Goal: Task Accomplishment & Management: Manage account settings

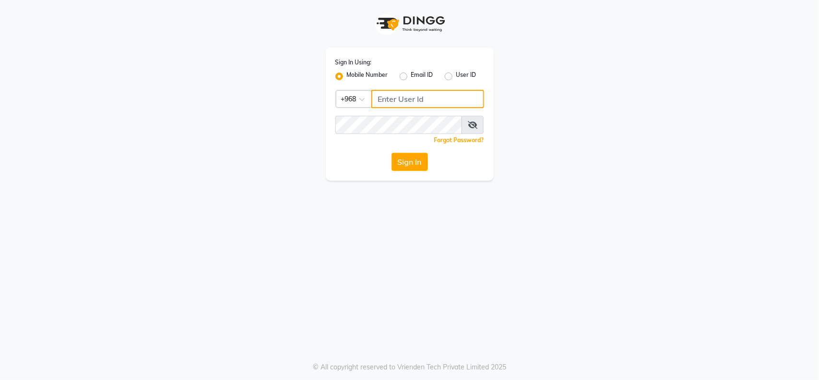
click at [411, 94] on input "Username" at bounding box center [427, 99] width 113 height 18
type input "95631035"
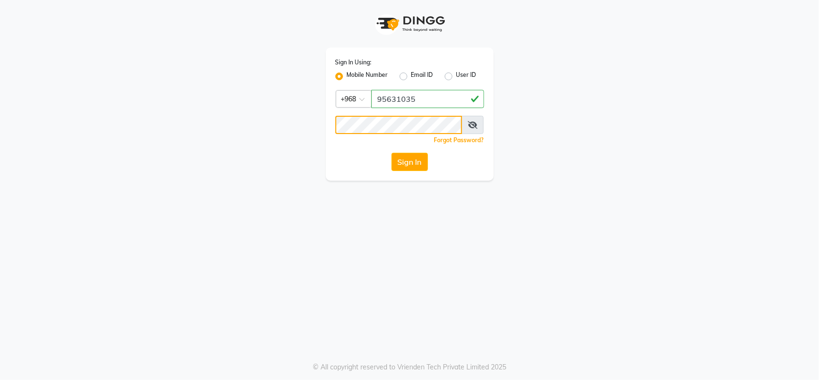
click at [392, 153] on button "Sign In" at bounding box center [410, 162] width 36 height 18
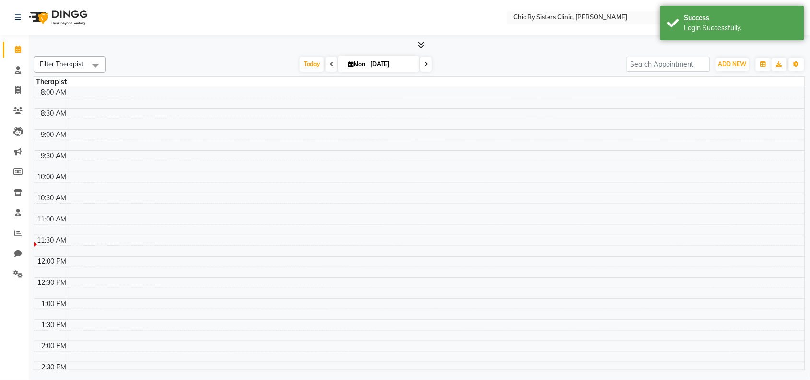
select select "en"
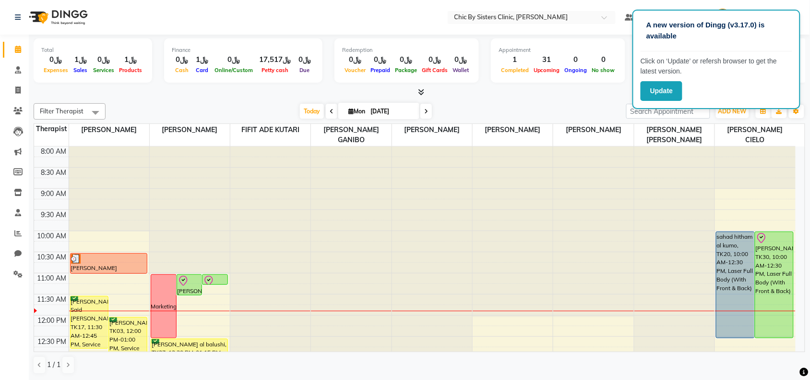
click at [369, 116] on input "[DATE]" at bounding box center [392, 111] width 48 height 14
select select "9"
select select "2025"
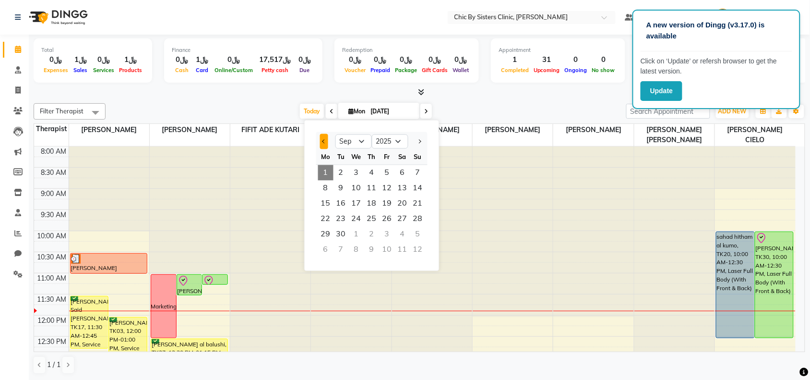
click at [327, 137] on button "Previous month" at bounding box center [324, 141] width 8 height 15
select select "8"
click at [371, 232] on span "28" at bounding box center [371, 233] width 15 height 15
type input "28-08-2025"
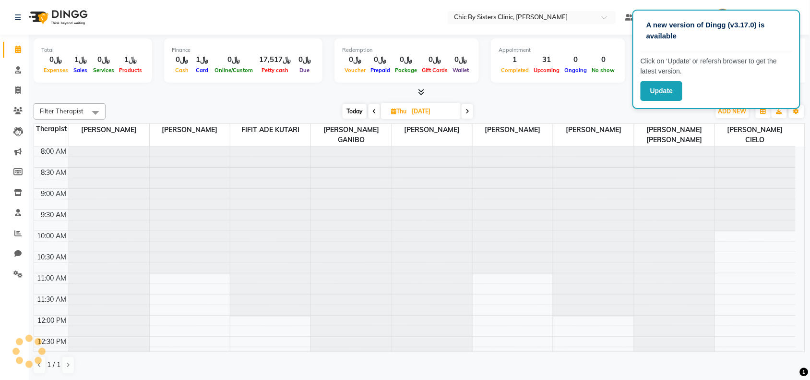
scroll to position [128, 0]
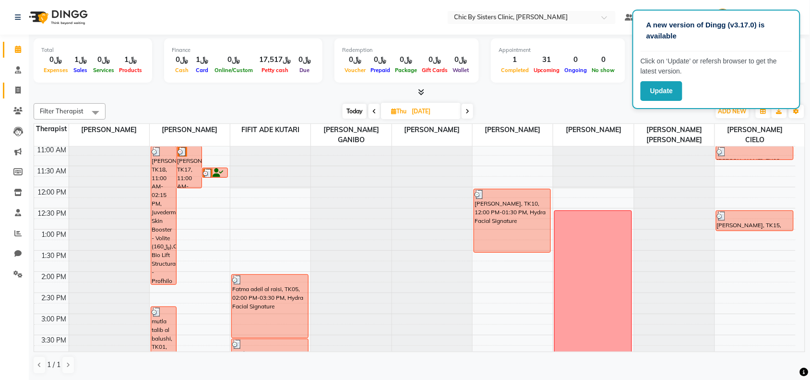
click at [15, 97] on link "Invoice" at bounding box center [14, 91] width 23 height 16
select select "service"
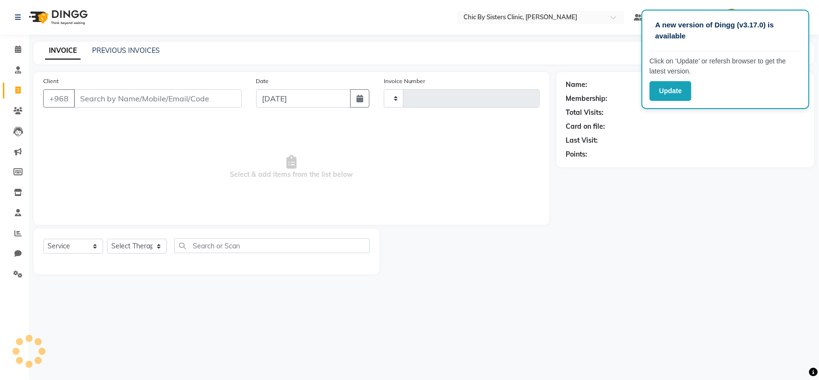
type input "2009"
select select "6348"
click at [109, 49] on link "PREVIOUS INVOICES" at bounding box center [126, 50] width 68 height 9
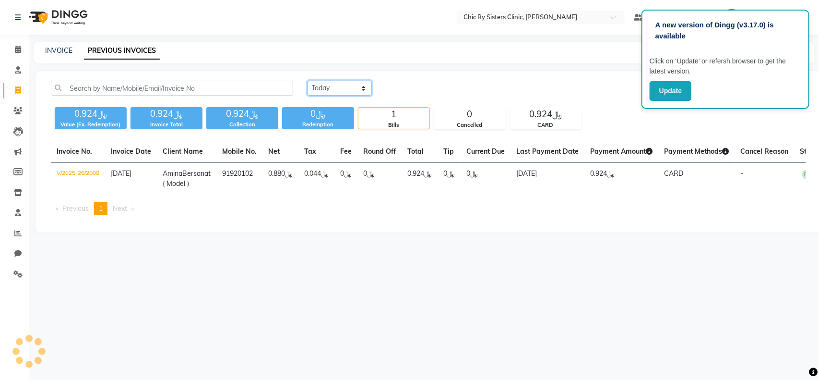
click at [321, 82] on select "Today Yesterday Custom Range" at bounding box center [340, 88] width 64 height 15
select select "range"
click at [308, 81] on select "Today Yesterday Custom Range" at bounding box center [340, 88] width 64 height 15
click at [415, 87] on input "[DATE]" at bounding box center [417, 88] width 67 height 13
select select "9"
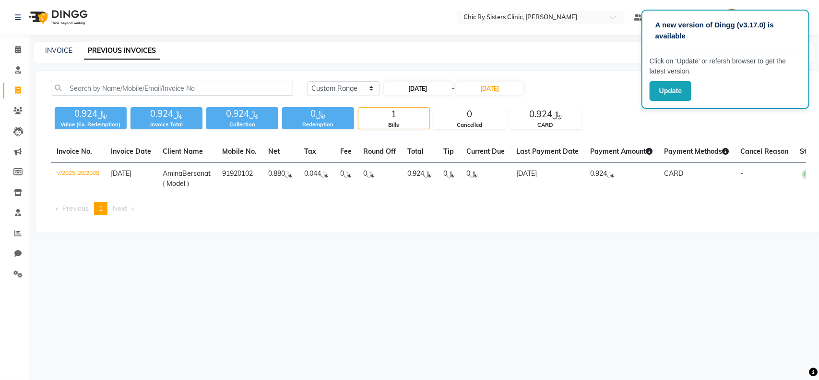
select select "2025"
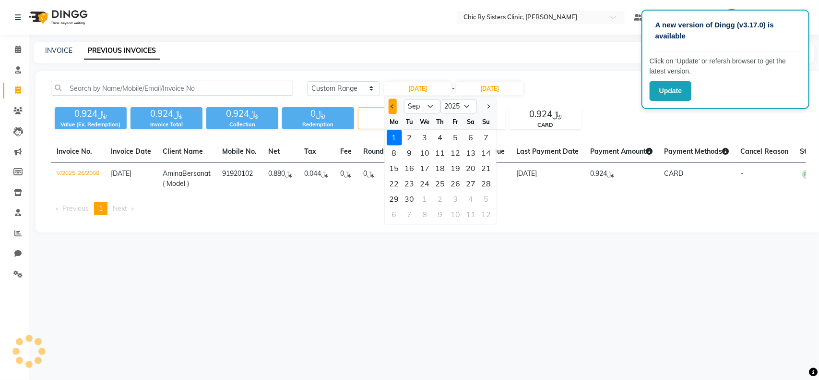
click at [393, 106] on span "Previous month" at bounding box center [393, 106] width 4 height 4
select select "8"
click at [440, 196] on div "28" at bounding box center [440, 198] width 15 height 15
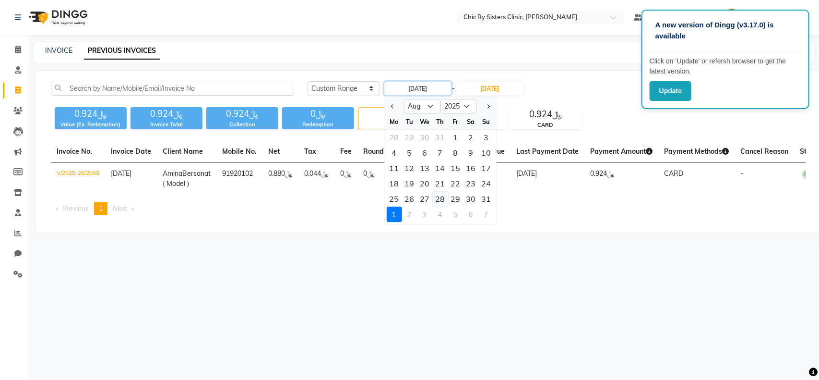
type input "28-08-2025"
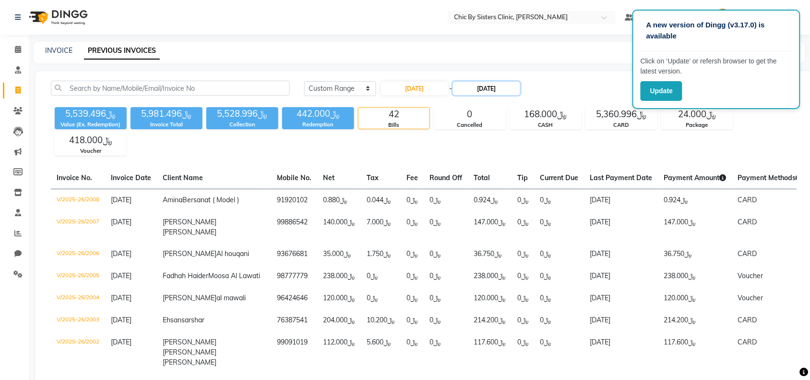
click at [492, 90] on input "[DATE]" at bounding box center [486, 88] width 67 height 13
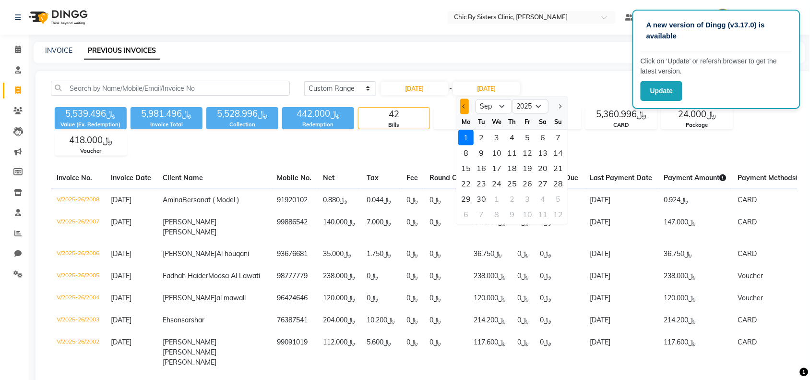
click at [462, 107] on button "Previous month" at bounding box center [465, 106] width 8 height 15
select select "8"
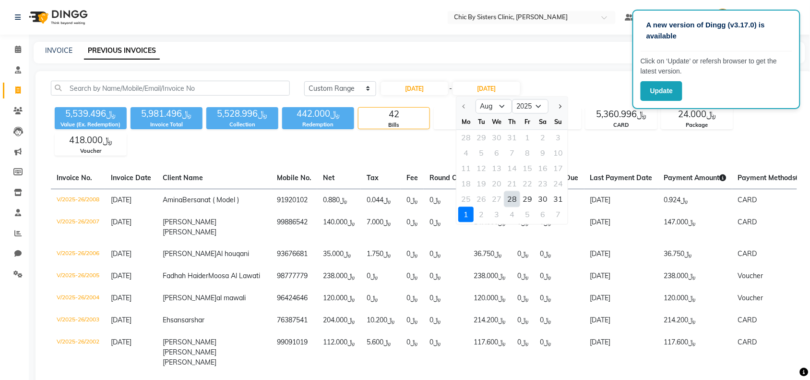
click at [510, 200] on div "28" at bounding box center [512, 198] width 15 height 15
type input "28-08-2025"
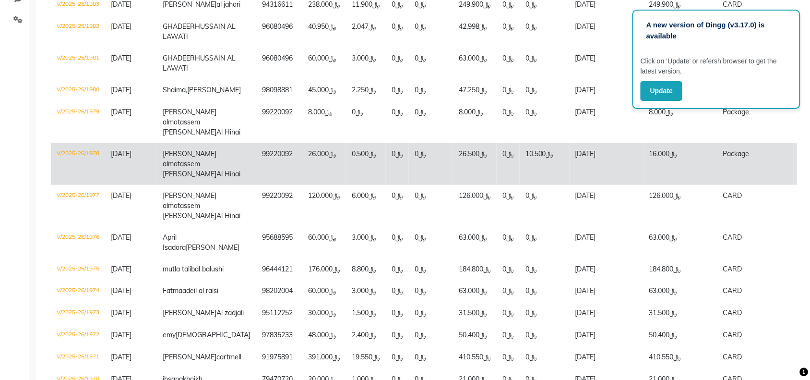
click at [60, 185] on td "V/2025-26/1978" at bounding box center [78, 164] width 54 height 42
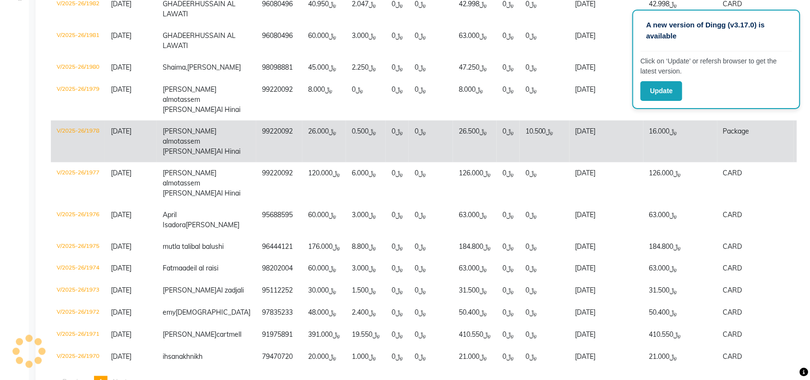
click at [69, 120] on td "V/2025-26/1979" at bounding box center [78, 100] width 54 height 42
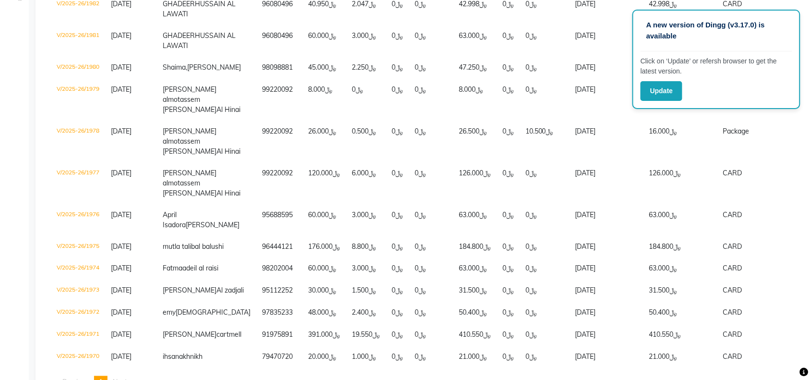
scroll to position [297, 0]
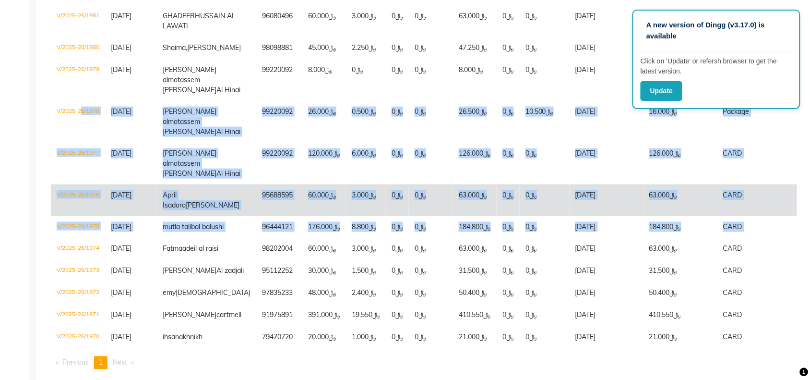
drag, startPoint x: 44, startPoint y: 399, endPoint x: 75, endPoint y: 295, distance: 108.1
click at [61, 328] on tbody "V/2025-26/1986 28-08-2025 Makia Hussan Sulaiman Al balushi 94090099 ﷼301.750 ﷼1…" at bounding box center [477, 107] width 852 height 483
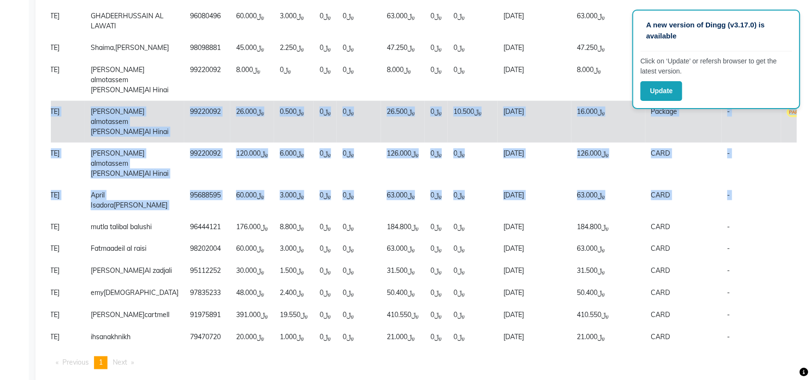
scroll to position [0, 0]
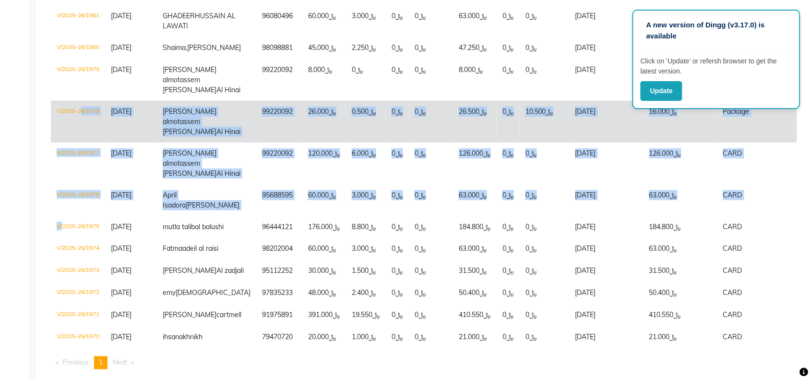
click at [78, 143] on td "V/2025-26/1978" at bounding box center [78, 122] width 54 height 42
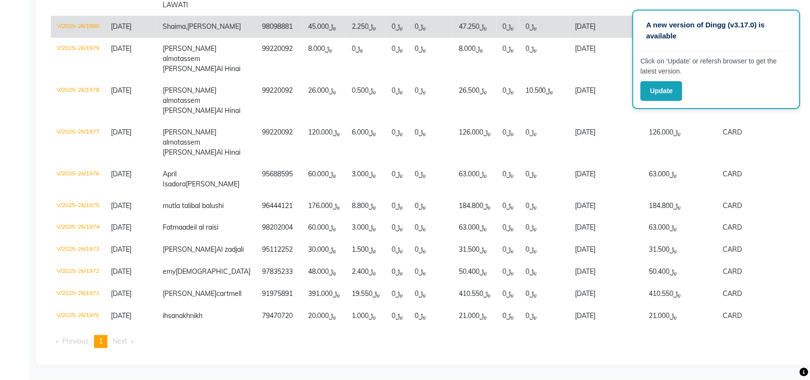
scroll to position [416, 0]
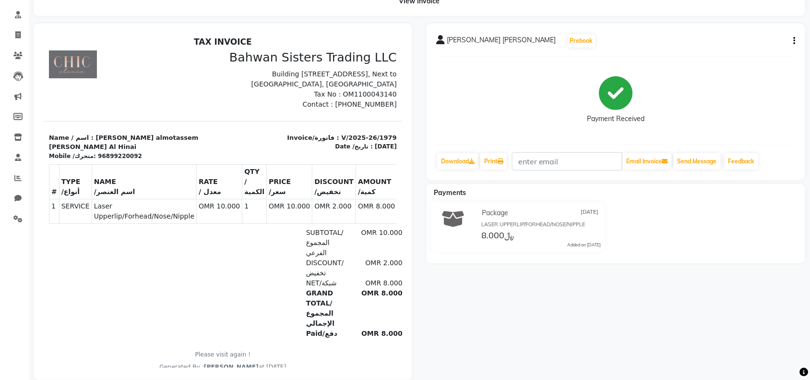
scroll to position [60, 0]
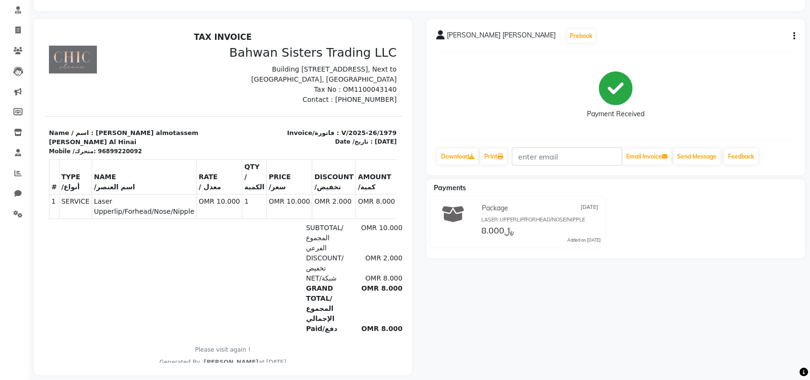
click at [797, 36] on div "Sara almotassem Mohamed Adi Al Hinai Prebook Payment Received Download Print Em…" at bounding box center [616, 97] width 379 height 156
click at [795, 36] on icon "button" at bounding box center [795, 36] width 2 height 0
click at [711, 89] on div "Payment Received" at bounding box center [615, 96] width 359 height 72
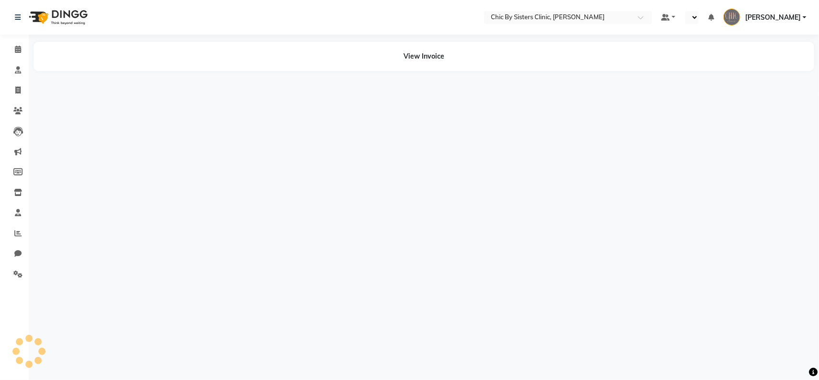
select select "en"
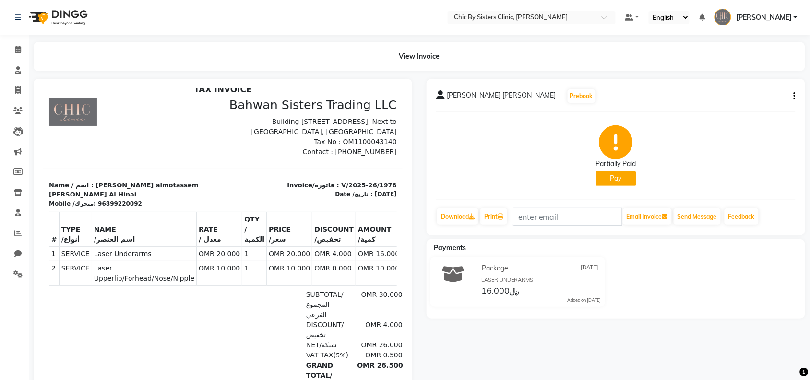
click at [792, 94] on button "button" at bounding box center [793, 96] width 6 height 10
click at [715, 101] on div "Edit Item Staff" at bounding box center [730, 102] width 98 height 12
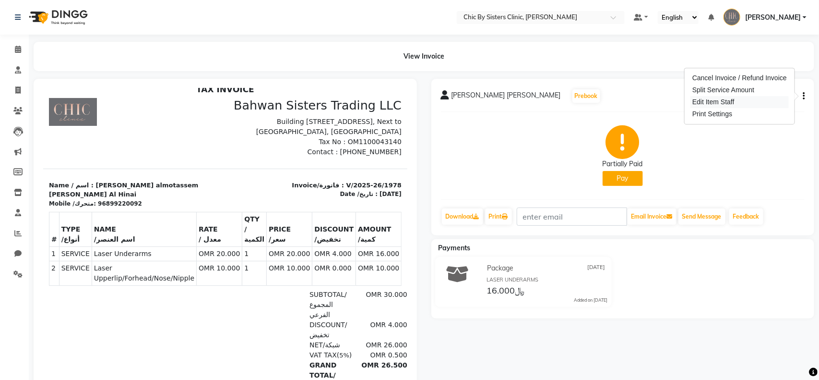
select select
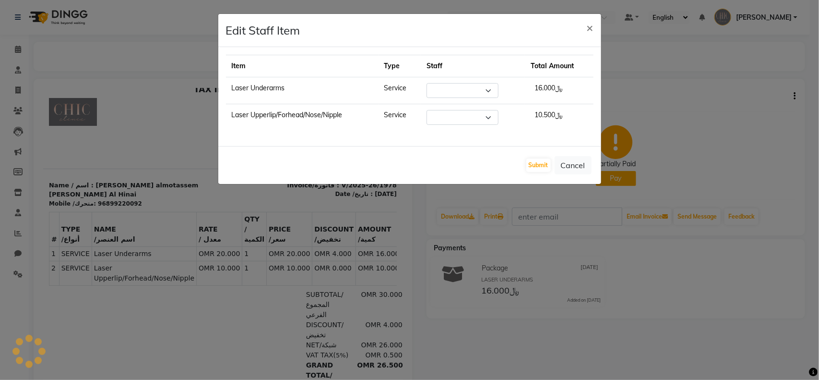
select select "89287"
click at [592, 23] on span "×" at bounding box center [590, 27] width 7 height 14
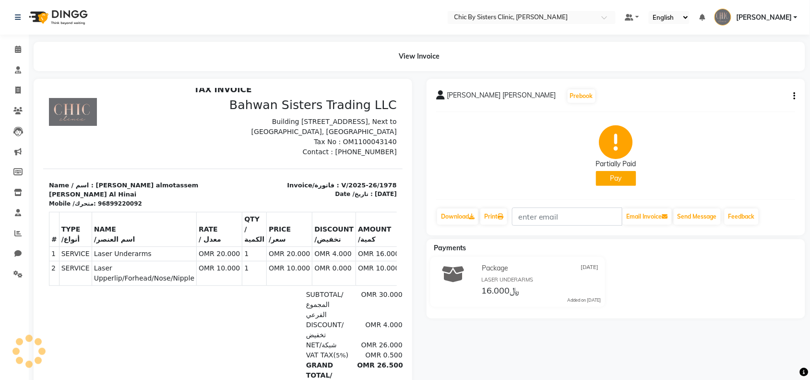
click at [796, 95] on div "[PERSON_NAME] [PERSON_NAME] Prebook Partially Paid Pay Download Print Email Inv…" at bounding box center [616, 157] width 379 height 156
click at [793, 95] on button "button" at bounding box center [793, 96] width 6 height 10
click at [735, 167] on div "Partially Paid Pay" at bounding box center [615, 155] width 359 height 72
click at [794, 96] on icon "button" at bounding box center [795, 96] width 2 height 0
drag, startPoint x: 738, startPoint y: 162, endPoint x: 764, endPoint y: 160, distance: 27.0
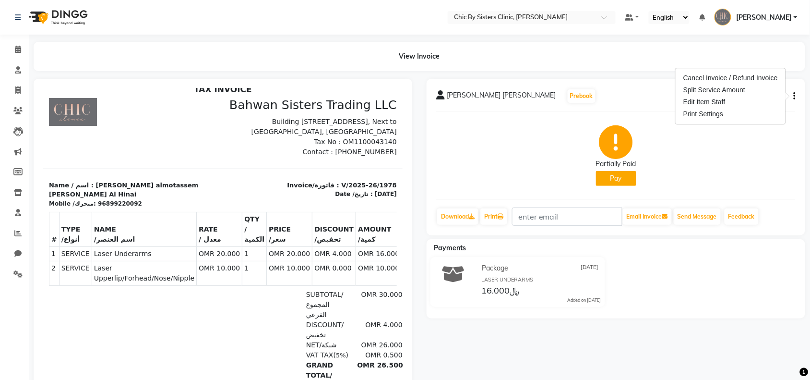
click at [764, 160] on div "Partially Paid Pay" at bounding box center [615, 155] width 359 height 72
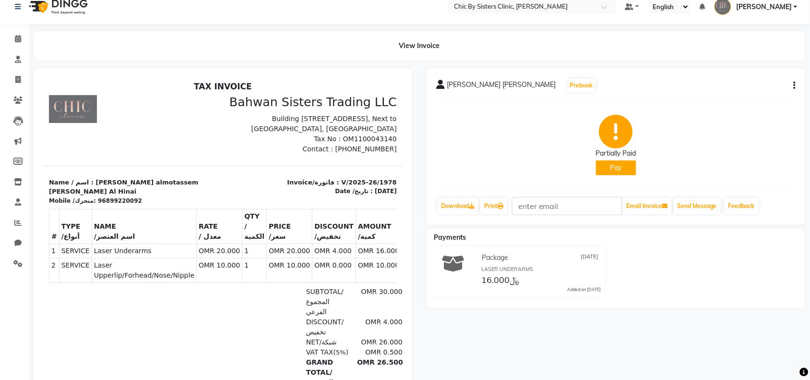
scroll to position [8, 0]
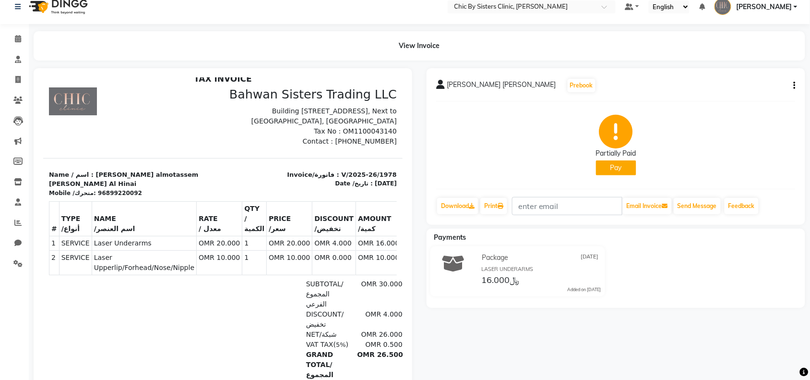
click at [793, 84] on button "button" at bounding box center [793, 86] width 6 height 10
click at [732, 90] on div "Edit Item Staff" at bounding box center [730, 91] width 98 height 12
select select "89287"
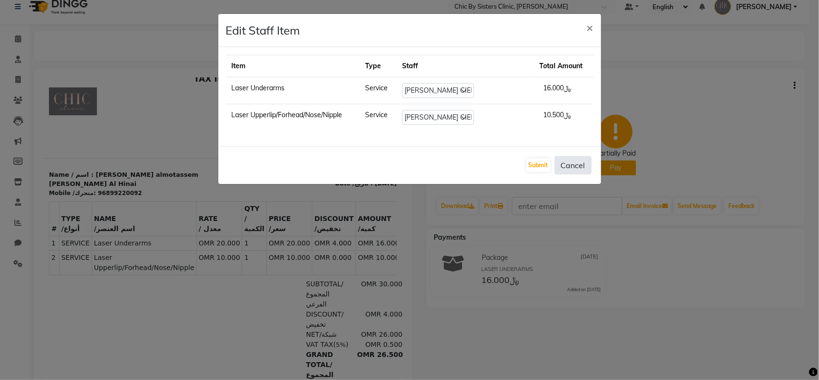
click at [580, 169] on button "Cancel" at bounding box center [573, 165] width 37 height 18
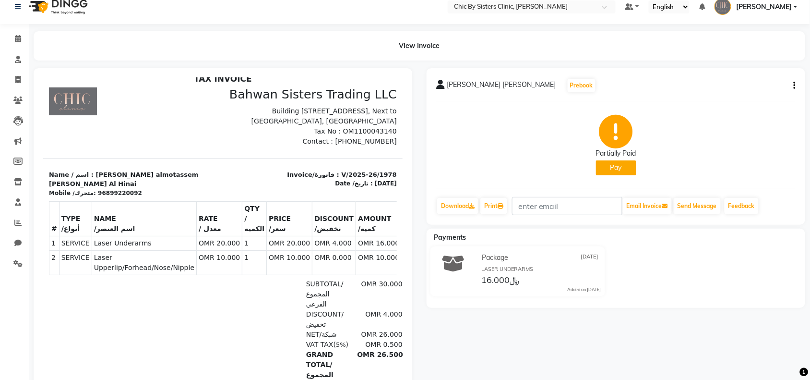
click at [794, 85] on icon "button" at bounding box center [795, 85] width 2 height 0
click at [754, 268] on div "Package 28-08-2025 LASER UNDERARMS ﷼16.000 Added on 28-08-2025" at bounding box center [615, 273] width 393 height 54
click at [794, 85] on icon "button" at bounding box center [795, 85] width 2 height 0
click at [679, 167] on div "Partially Paid Pay" at bounding box center [615, 145] width 359 height 72
click at [794, 85] on icon "button" at bounding box center [795, 85] width 2 height 0
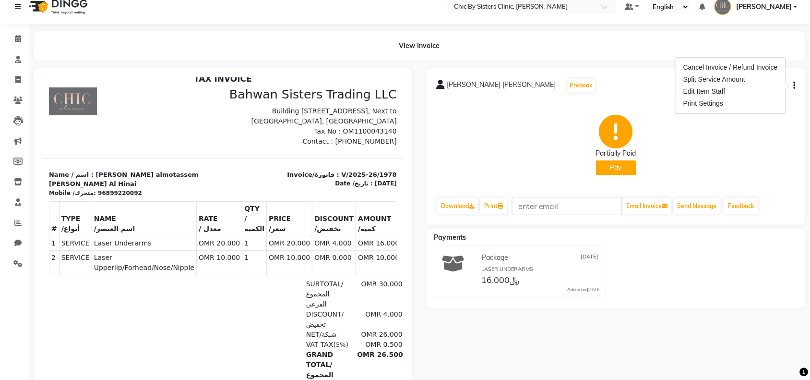
click at [765, 150] on div "Partially Paid Pay" at bounding box center [615, 145] width 359 height 72
click at [599, 344] on div "Sara almotassem Mohamed Adi Al Hinai Prebook Partially Paid Pay Download Print …" at bounding box center [615, 263] width 393 height 391
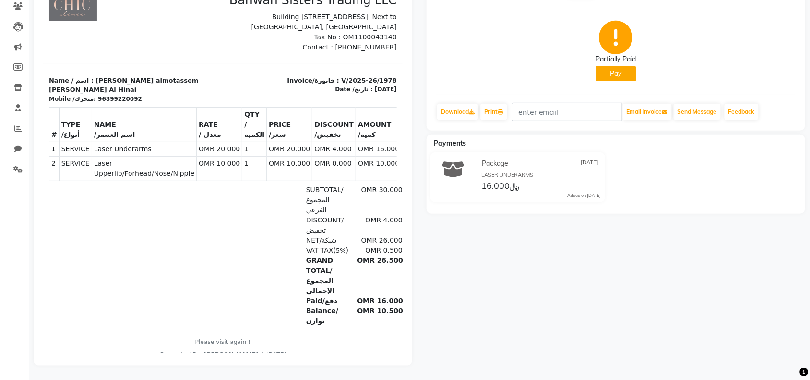
scroll to position [0, 0]
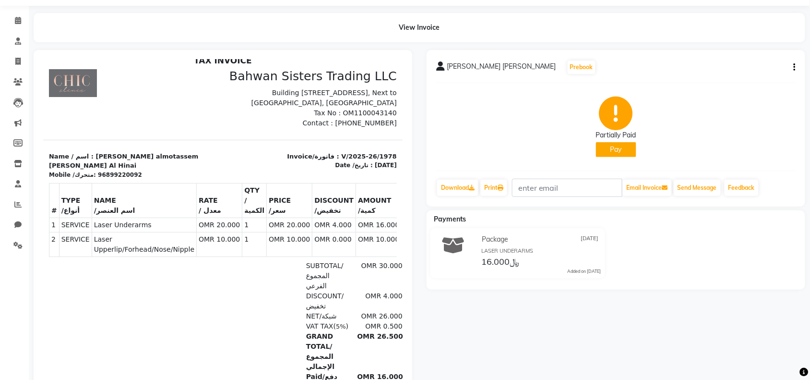
scroll to position [20, 0]
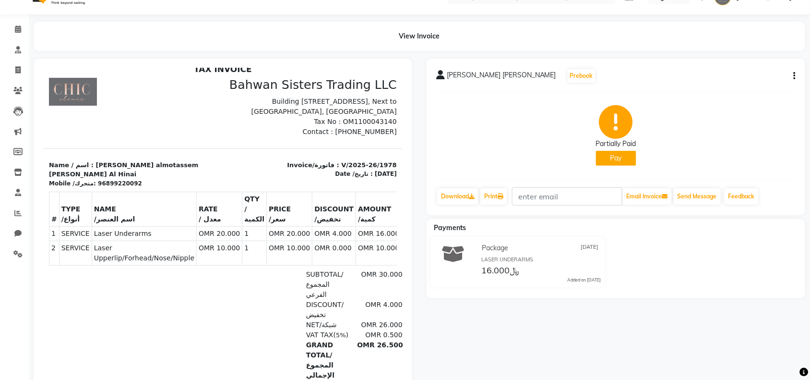
click at [274, 241] on td "OMR 10.000" at bounding box center [289, 252] width 46 height 24
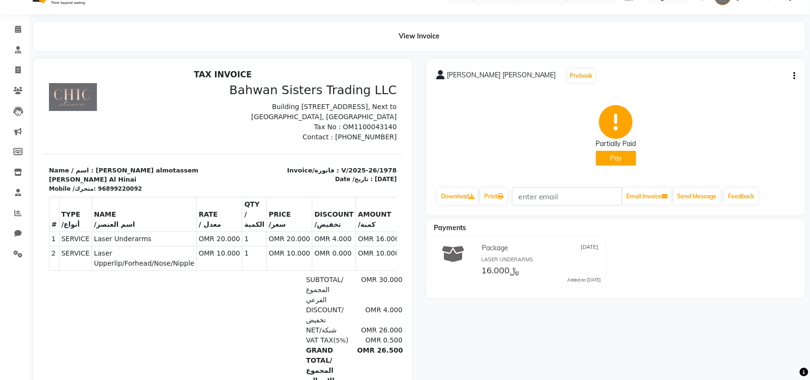
scroll to position [0, 0]
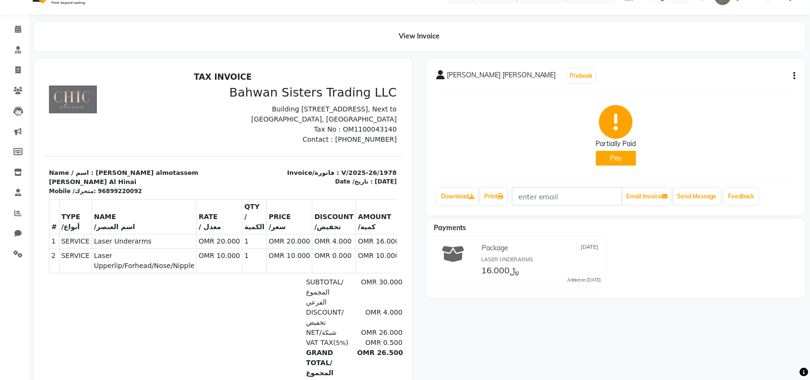
click at [797, 73] on div "Sara almotassem Mohamed Adi Al Hinai Prebook Partially Paid Pay Download Print …" at bounding box center [616, 137] width 379 height 156
click at [794, 76] on icon "button" at bounding box center [795, 76] width 2 height 0
click at [751, 156] on div "Partially Paid Pay" at bounding box center [615, 135] width 359 height 72
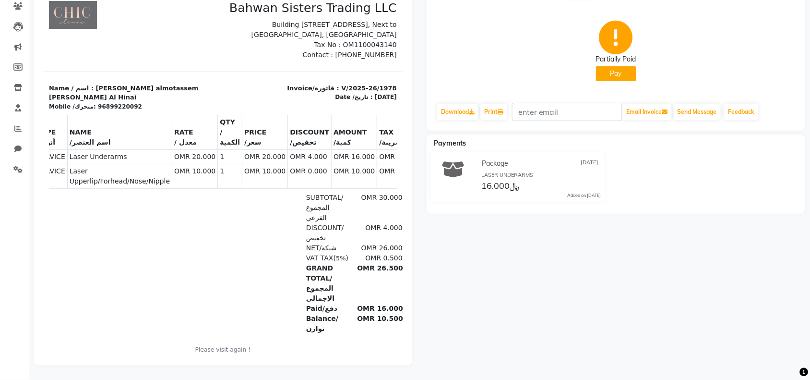
click at [151, 226] on div at bounding box center [106, 263] width 116 height 141
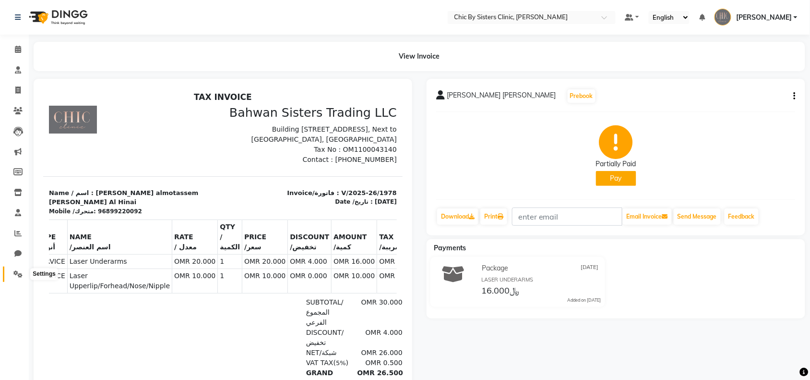
click at [11, 274] on span at bounding box center [18, 274] width 17 height 11
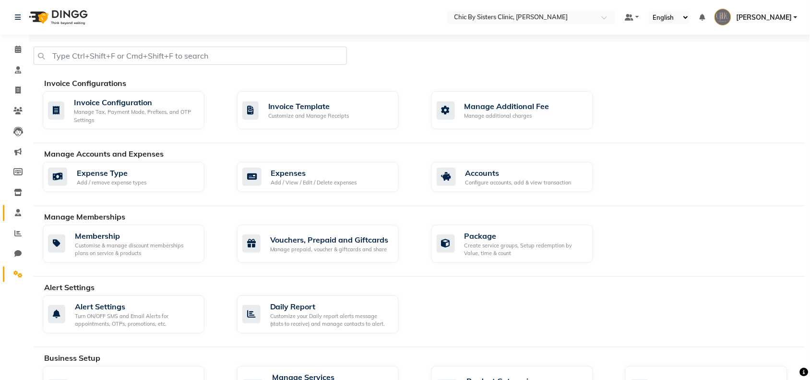
click at [17, 209] on icon at bounding box center [18, 212] width 6 height 7
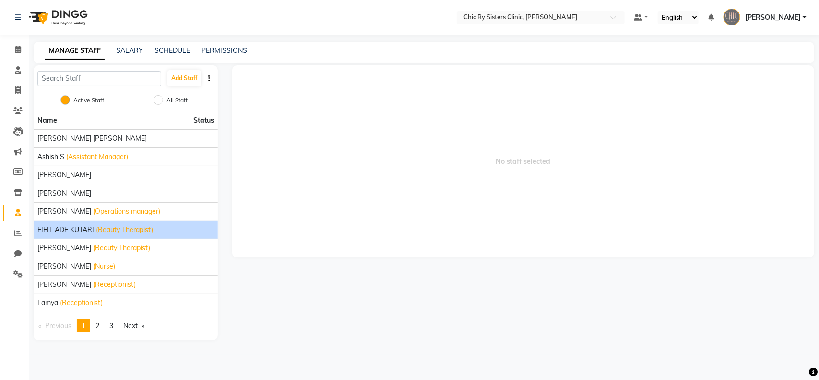
click at [64, 226] on span "FIFIT ADE KUTARI" at bounding box center [65, 230] width 57 height 10
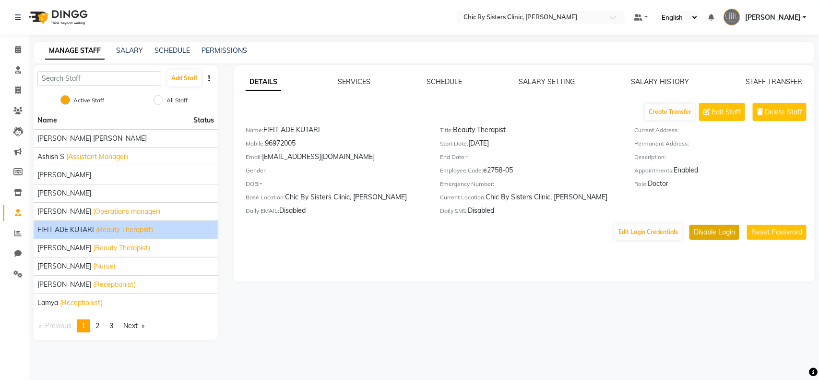
click at [722, 229] on button "Disable Login" at bounding box center [715, 232] width 50 height 15
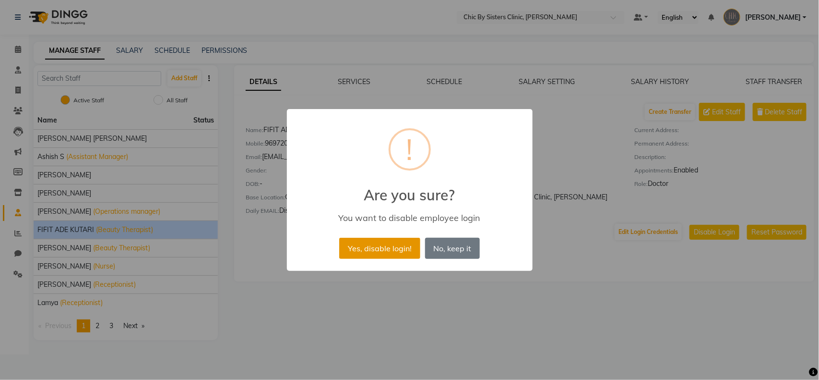
click at [390, 250] on button "Yes, disable login!" at bounding box center [379, 248] width 81 height 21
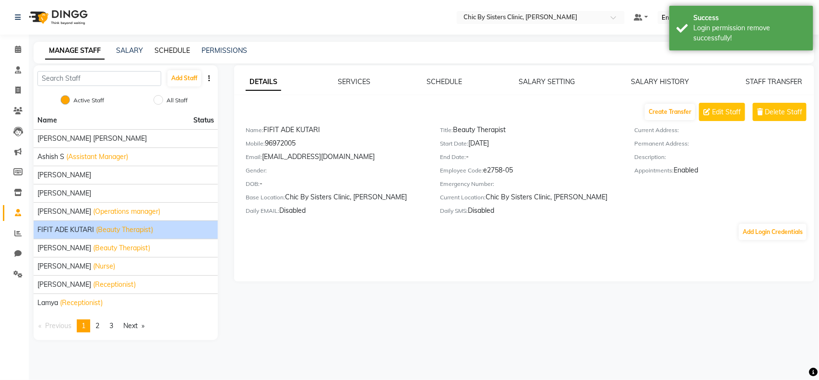
click at [174, 50] on link "SCHEDULE" at bounding box center [173, 50] width 36 height 9
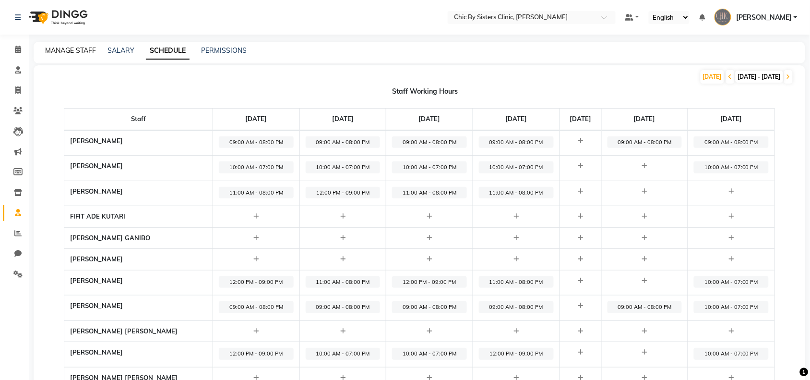
click at [75, 49] on link "MANAGE STAFF" at bounding box center [70, 50] width 51 height 9
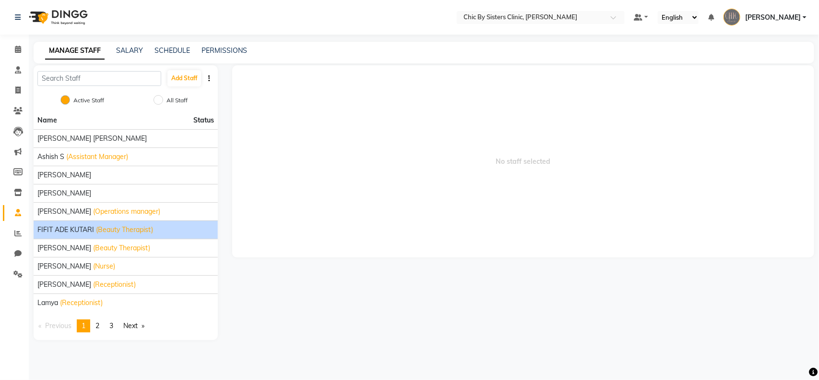
click at [77, 230] on span "FIFIT ADE KUTARI" at bounding box center [65, 230] width 57 height 10
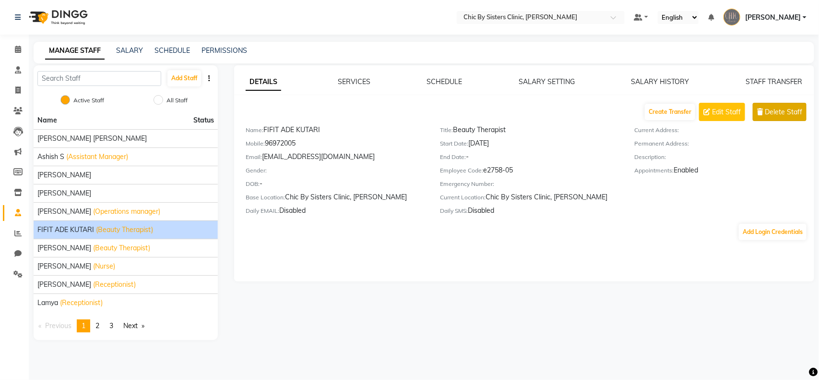
click at [766, 113] on span "Delete Staff" at bounding box center [783, 112] width 37 height 10
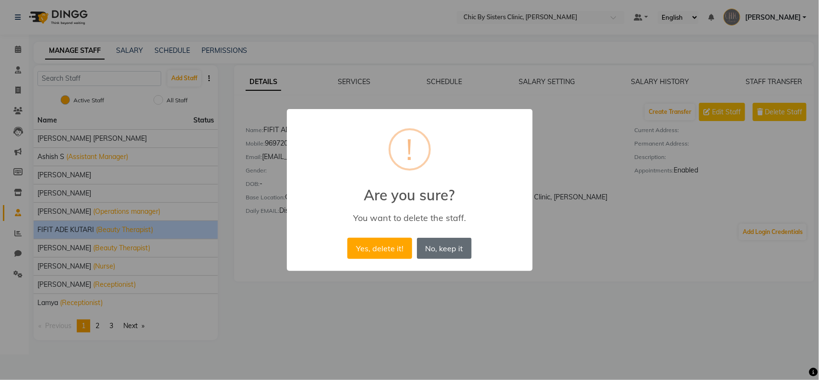
click at [458, 246] on button "No, keep it" at bounding box center [444, 248] width 55 height 21
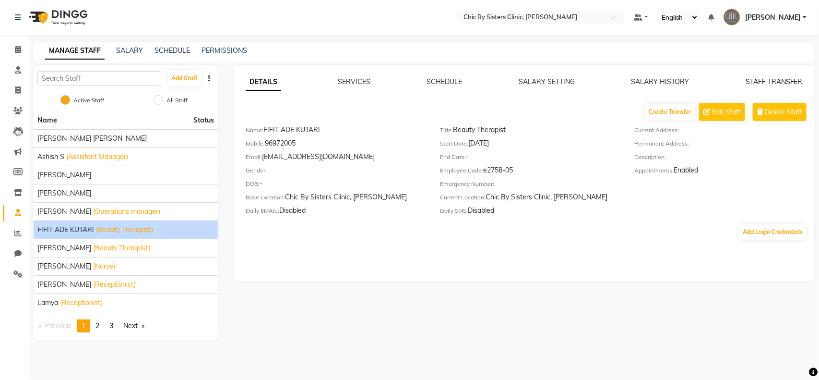
click at [771, 81] on link "STAFF TRANSFER" at bounding box center [774, 81] width 57 height 9
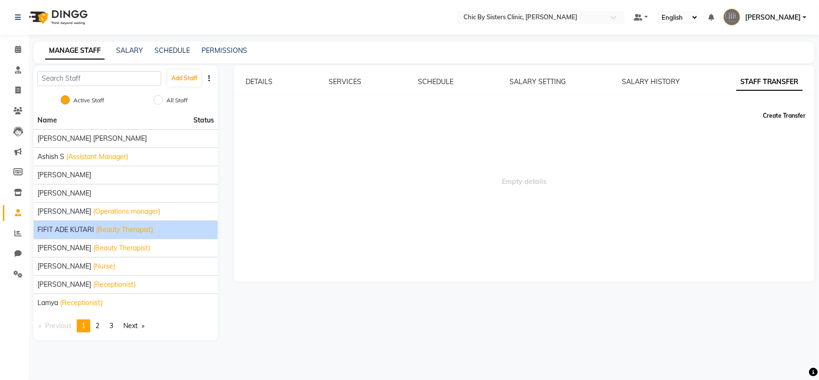
click at [778, 113] on button "Create Transfer" at bounding box center [784, 115] width 50 height 16
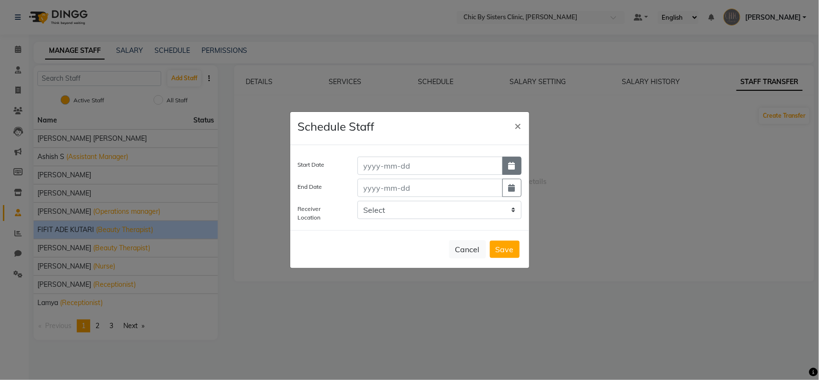
click at [512, 169] on icon "button" at bounding box center [512, 166] width 7 height 8
select select "9"
select select "2025"
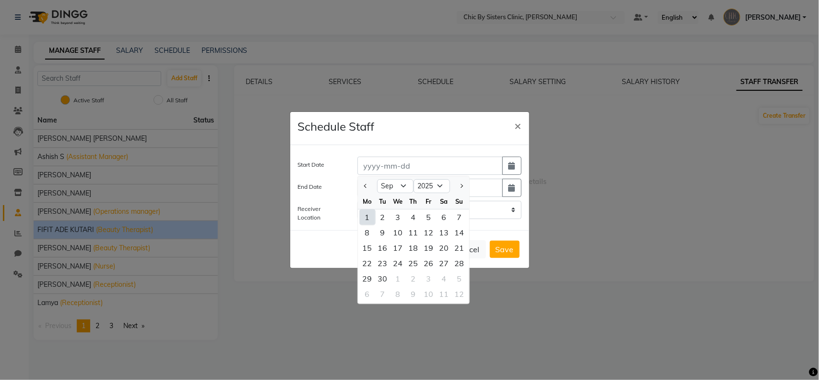
click at [369, 217] on div "1" at bounding box center [367, 216] width 15 height 15
type input "[DATE]"
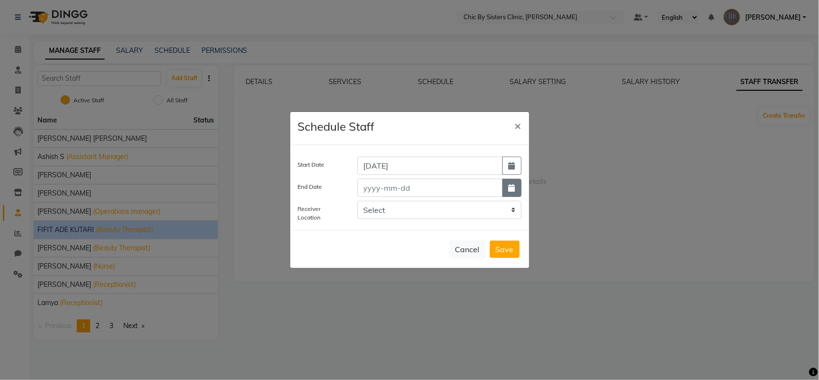
click at [508, 193] on button "button" at bounding box center [511, 188] width 19 height 18
select select "9"
select select "2025"
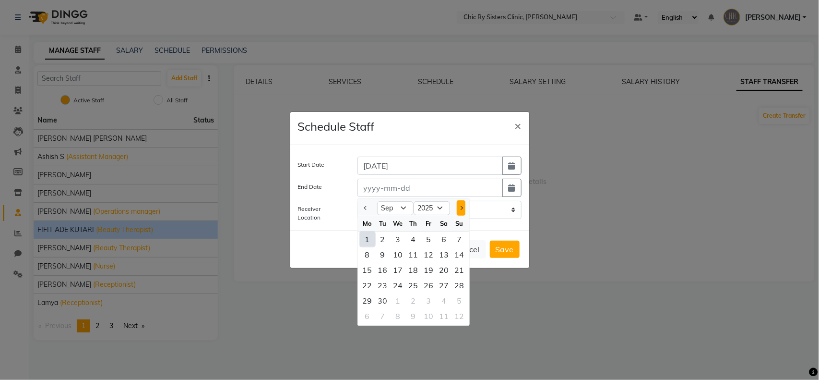
click at [460, 209] on button "Next month" at bounding box center [461, 207] width 8 height 15
click at [458, 214] on button "Next month" at bounding box center [461, 207] width 8 height 15
select select "1"
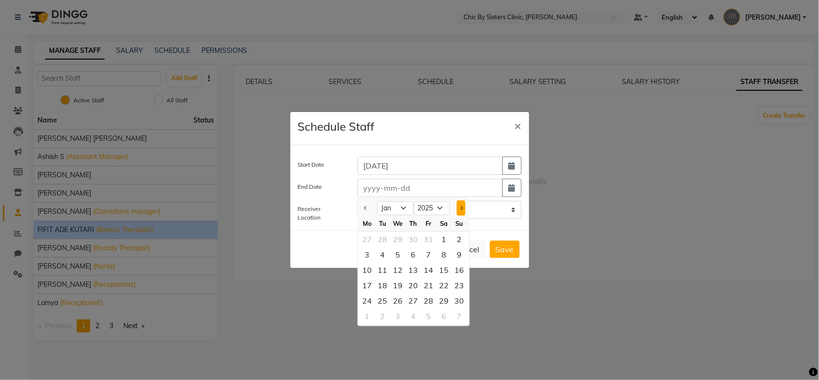
select select "2026"
click at [458, 214] on button "Next month" at bounding box center [461, 207] width 8 height 15
select select "2"
click at [433, 204] on select "2016 2017 2018 2019 2020 2021 2022 2023 2024 2025 2026 2027 2028 2029 2030 2031…" at bounding box center [432, 208] width 36 height 14
select select "2032"
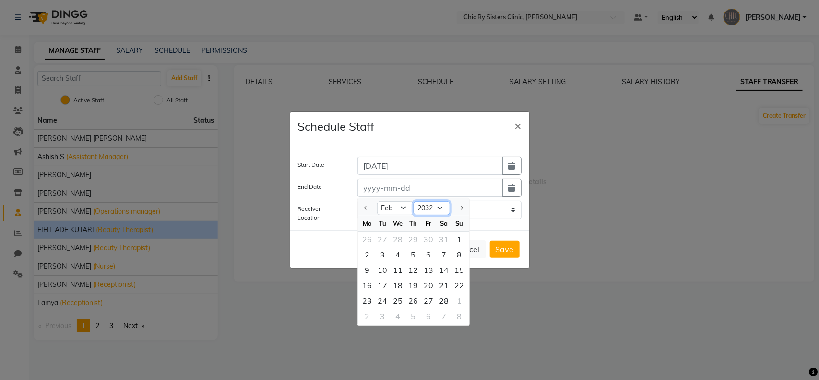
click at [414, 201] on select "2016 2017 2018 2019 2020 2021 2022 2023 2024 2025 2026 2027 2028 2029 2030 2031…" at bounding box center [432, 208] width 36 height 14
click at [463, 302] on div "29" at bounding box center [459, 300] width 15 height 15
type input "29-02-2032"
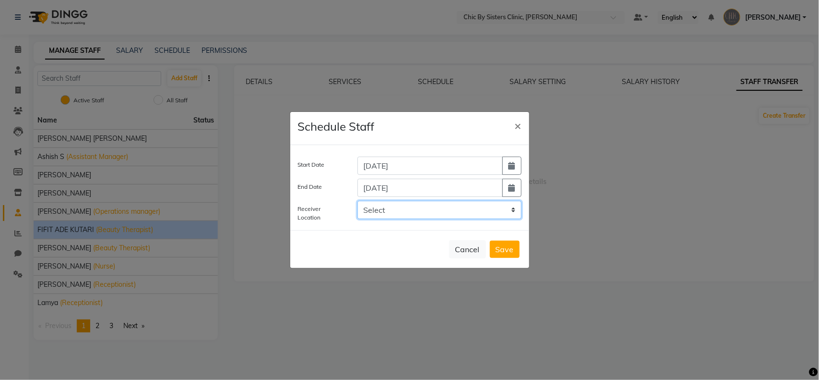
click at [493, 210] on select "Select Chic by sisters Warehouse, Oman Chic By Sisters Salon, Al Sarooj" at bounding box center [439, 210] width 164 height 18
select select "2880"
click at [357, 201] on select "Select Chic by sisters Warehouse, Oman Chic By Sisters Salon, Al Sarooj" at bounding box center [439, 210] width 164 height 18
click at [507, 244] on button "Save" at bounding box center [505, 248] width 30 height 17
select select
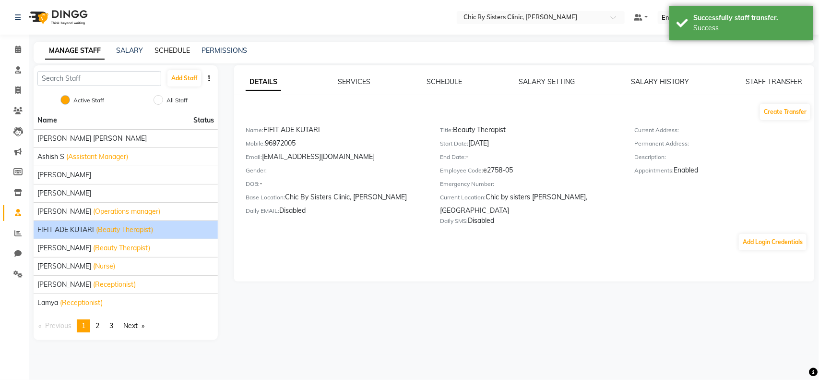
click at [177, 46] on link "SCHEDULE" at bounding box center [173, 50] width 36 height 9
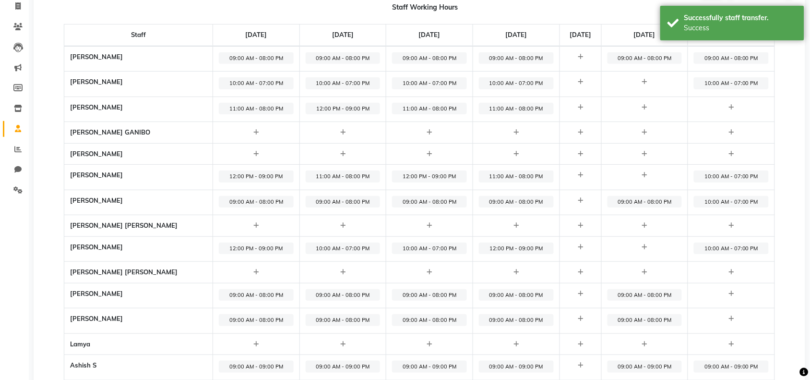
scroll to position [144, 0]
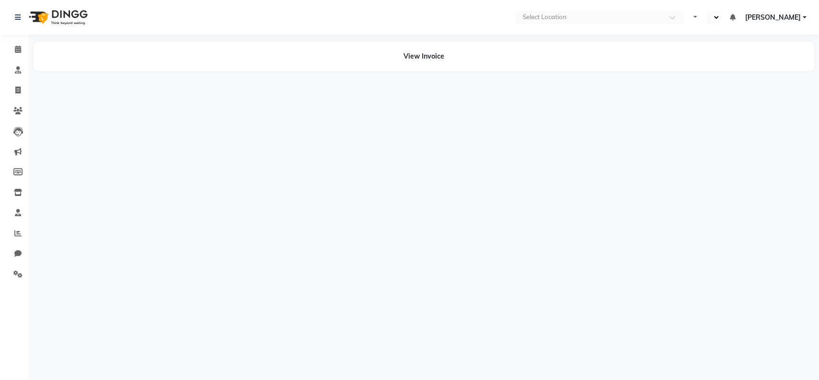
select select "en"
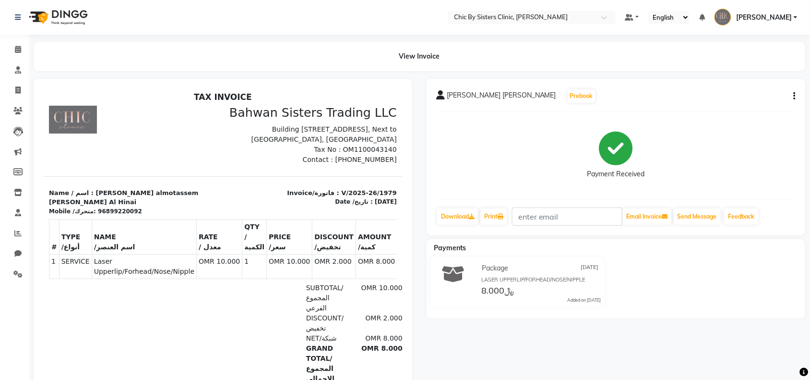
scroll to position [78, 0]
